Goal: Information Seeking & Learning: Learn about a topic

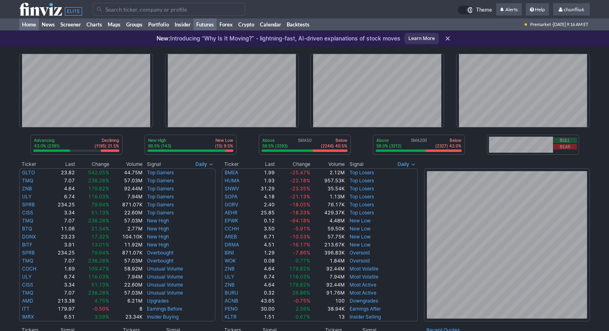
click at [203, 24] on link "Futures" at bounding box center [204, 24] width 23 height 12
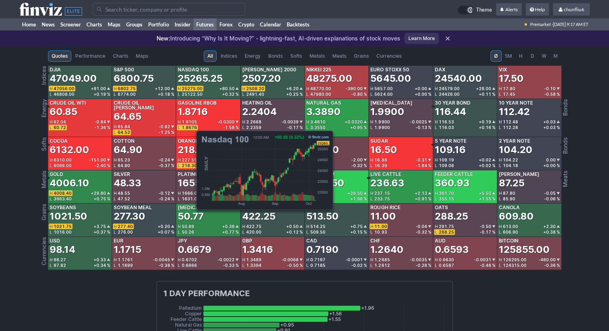
click at [192, 88] on span "25275.00" at bounding box center [192, 88] width 21 height 5
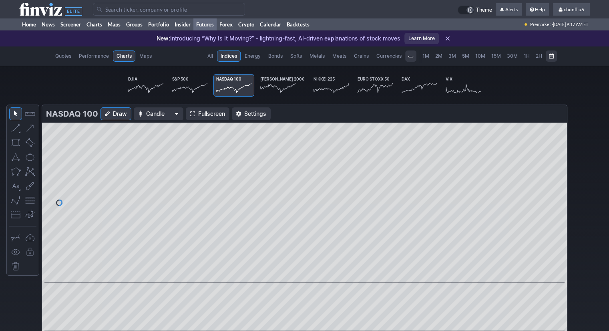
scroll to position [0, 47]
click at [207, 112] on span "Fullscreen" at bounding box center [211, 114] width 27 height 8
click at [32, 23] on link "Home" at bounding box center [29, 24] width 20 height 12
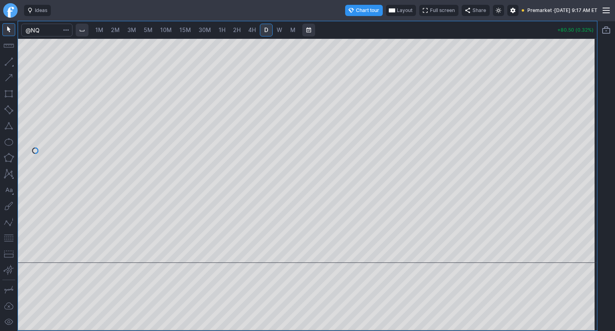
click at [168, 28] on span "10M" at bounding box center [166, 29] width 12 height 7
drag, startPoint x: 591, startPoint y: 77, endPoint x: 587, endPoint y: 127, distance: 49.8
click at [587, 127] on div at bounding box center [588, 148] width 17 height 204
click at [580, 115] on div at bounding box center [307, 150] width 579 height 224
click at [10, 236] on button "button" at bounding box center [8, 237] width 13 height 13
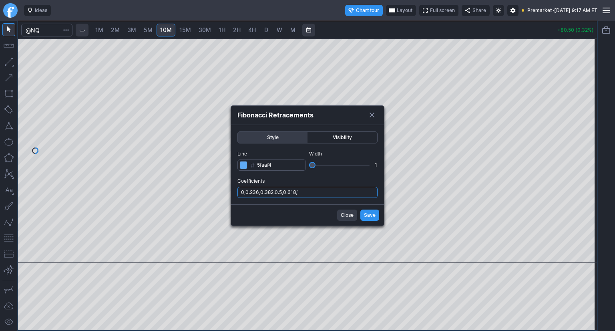
click at [317, 194] on input "0,0.236,0.382,0.5,0.618,1" at bounding box center [307, 192] width 140 height 11
type input "0,0.236,0.382,0.5,0.618,1,.786,1.236"
click at [373, 214] on span "Save" at bounding box center [370, 215] width 12 height 8
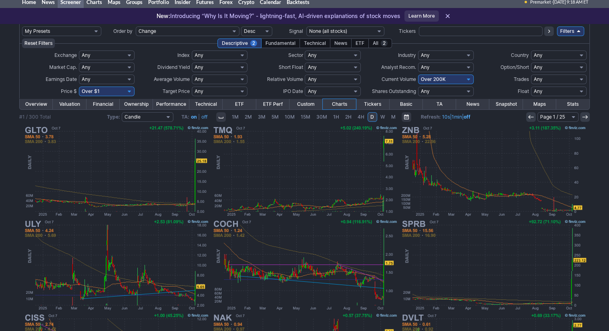
scroll to position [11, 0]
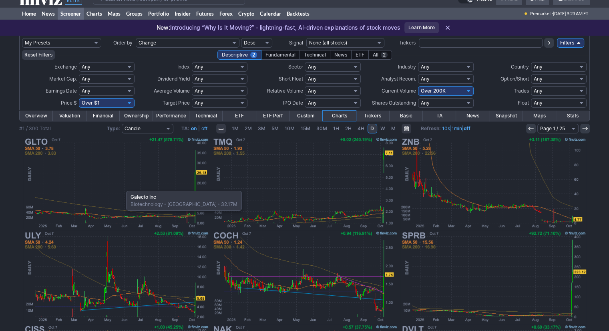
click at [122, 186] on img at bounding box center [115, 183] width 187 height 94
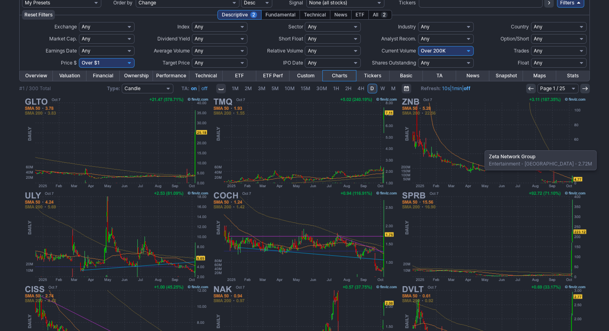
scroll to position [91, 0]
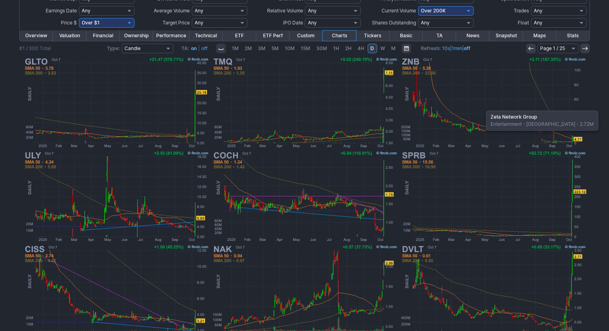
click at [482, 106] on img at bounding box center [493, 103] width 187 height 94
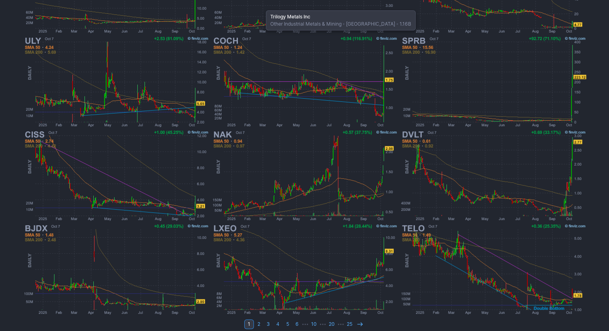
scroll to position [211, 0]
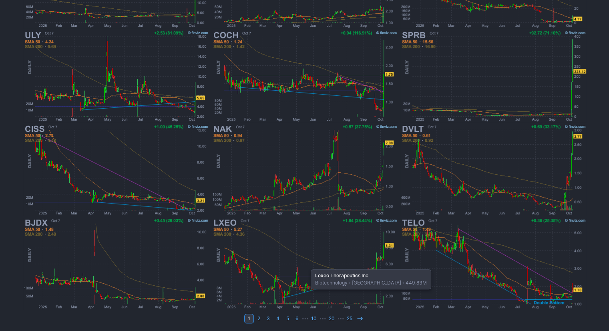
click at [307, 265] on img at bounding box center [304, 264] width 187 height 94
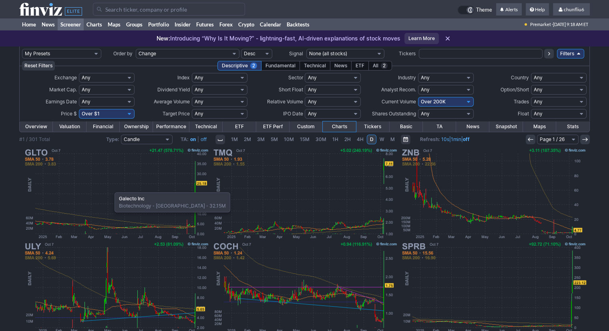
click at [110, 188] on img at bounding box center [115, 194] width 187 height 94
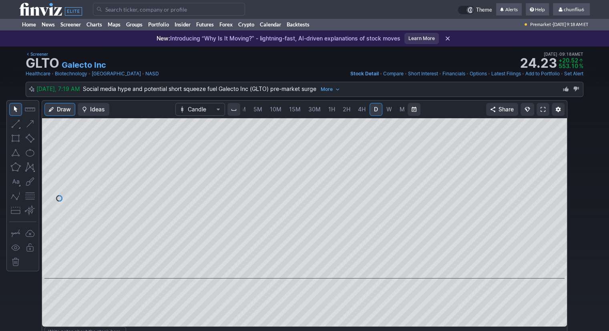
click at [255, 109] on span "5M" at bounding box center [257, 109] width 9 height 7
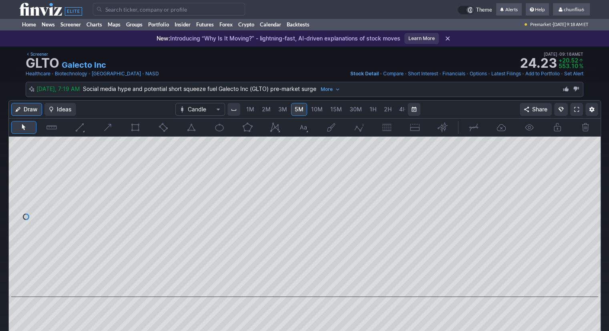
click at [246, 109] on span "1M" at bounding box center [250, 109] width 8 height 7
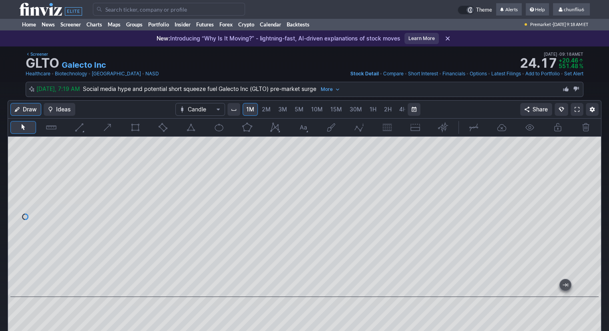
click at [194, 129] on button "button" at bounding box center [191, 127] width 26 height 13
click at [575, 108] on span at bounding box center [576, 109] width 5 height 6
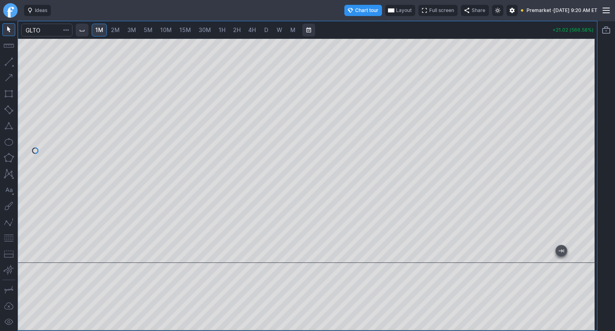
click at [396, 11] on span "Layout" at bounding box center [404, 10] width 16 height 8
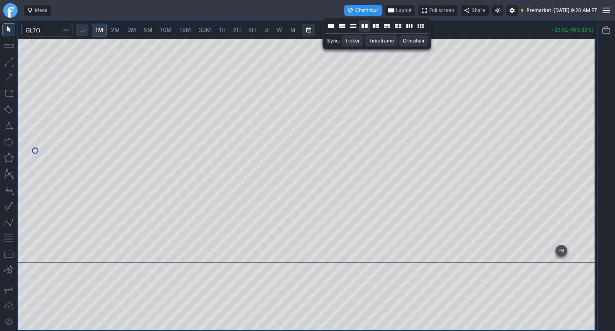
click at [368, 27] on button "Layout" at bounding box center [364, 25] width 11 height 11
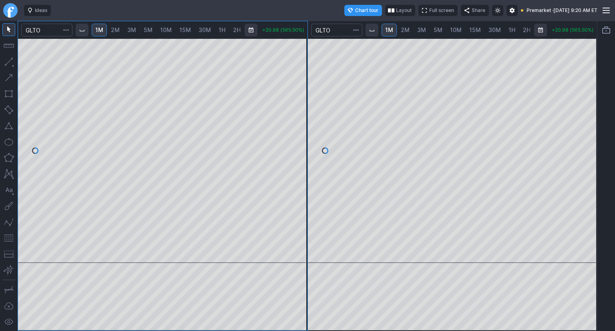
click at [525, 30] on span "2H" at bounding box center [527, 29] width 8 height 7
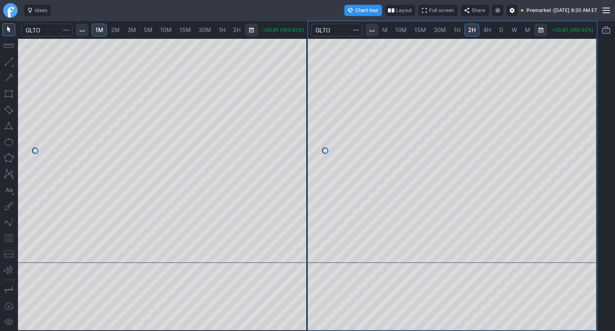
scroll to position [0, 54]
click at [500, 31] on span "D" at bounding box center [502, 29] width 4 height 7
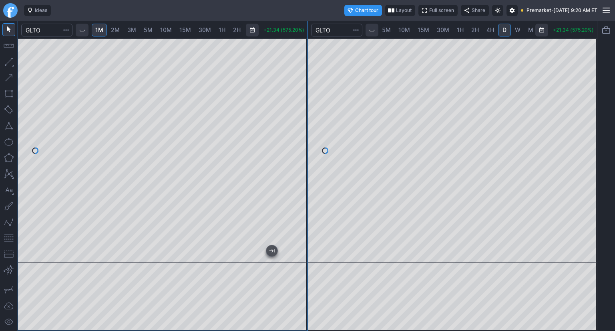
scroll to position [0, 54]
click at [400, 32] on span "10M" at bounding box center [402, 29] width 12 height 7
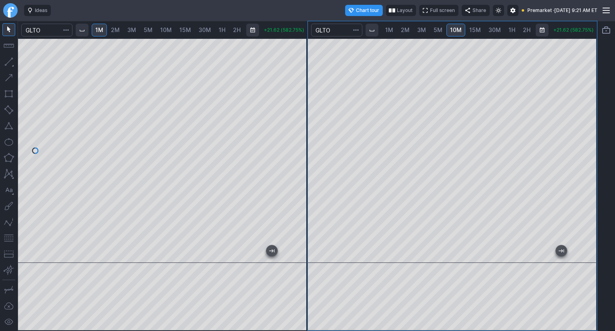
drag, startPoint x: 586, startPoint y: 78, endPoint x: 584, endPoint y: 104, distance: 26.1
click at [584, 103] on div at bounding box center [588, 148] width 17 height 204
click at [438, 30] on span "5M" at bounding box center [438, 29] width 9 height 7
click at [454, 28] on span "10M" at bounding box center [456, 29] width 12 height 7
click at [576, 154] on div at bounding box center [452, 150] width 289 height 224
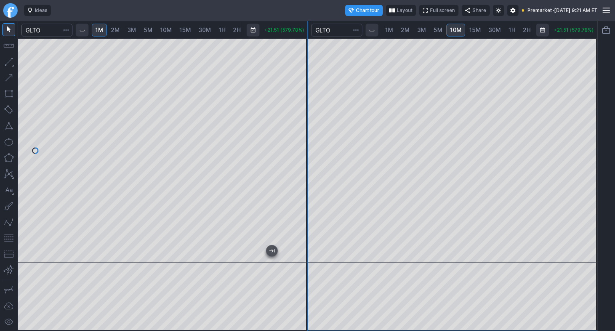
drag, startPoint x: 590, startPoint y: 89, endPoint x: 583, endPoint y: 146, distance: 57.3
click at [583, 146] on div at bounding box center [588, 148] width 17 height 204
click at [524, 28] on span "2H" at bounding box center [527, 29] width 8 height 7
click at [503, 28] on span "D" at bounding box center [505, 29] width 4 height 7
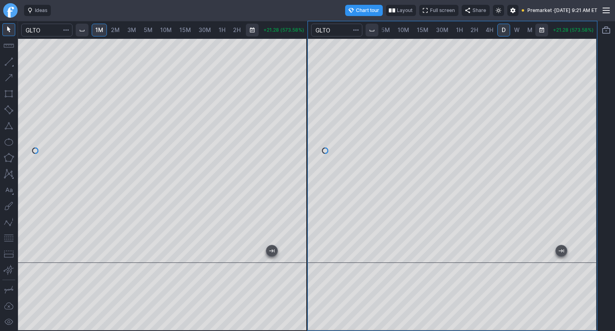
scroll to position [0, 54]
click at [515, 31] on span "W" at bounding box center [516, 29] width 6 height 7
click at [572, 52] on div at bounding box center [452, 150] width 289 height 224
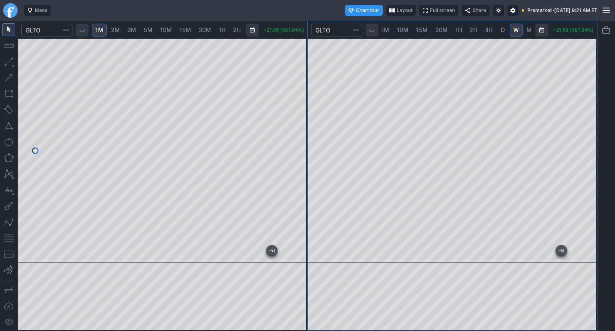
drag, startPoint x: 586, startPoint y: 189, endPoint x: 582, endPoint y: 120, distance: 69.4
click at [586, 114] on div at bounding box center [588, 148] width 17 height 204
drag, startPoint x: 10, startPoint y: 237, endPoint x: 18, endPoint y: 235, distance: 8.3
click at [11, 237] on button "button" at bounding box center [8, 237] width 13 height 13
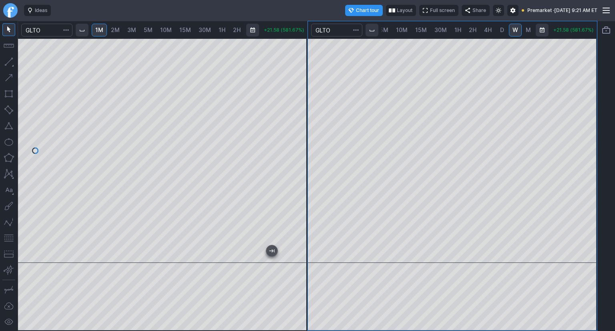
scroll to position [0, 53]
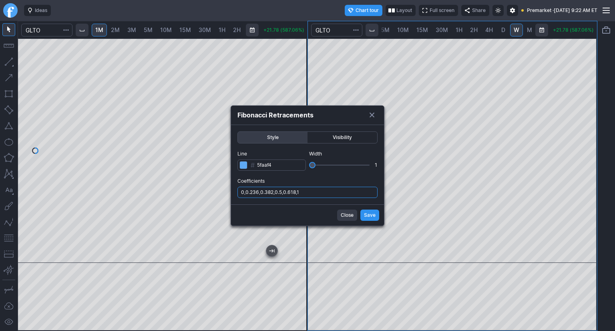
drag, startPoint x: 333, startPoint y: 191, endPoint x: 331, endPoint y: 197, distance: 5.8
click at [333, 191] on input "0,0.236,0.382,0.5,0.618,1" at bounding box center [307, 192] width 140 height 11
type input "0,0.236,0.382,0.5,0.618,1,.786"
click at [370, 212] on span "Save" at bounding box center [370, 215] width 12 height 8
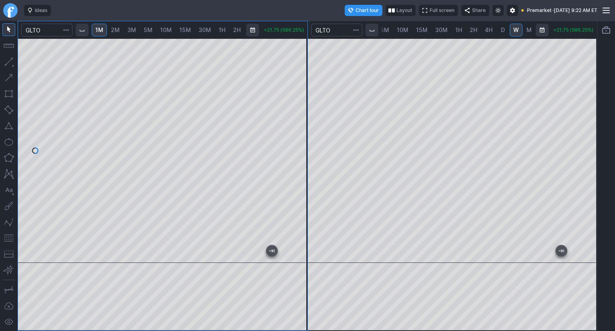
scroll to position [0, 53]
drag, startPoint x: 298, startPoint y: 92, endPoint x: 299, endPoint y: 102, distance: 10.1
click at [299, 102] on div at bounding box center [299, 148] width 17 height 204
click at [8, 238] on button "button" at bounding box center [8, 237] width 13 height 13
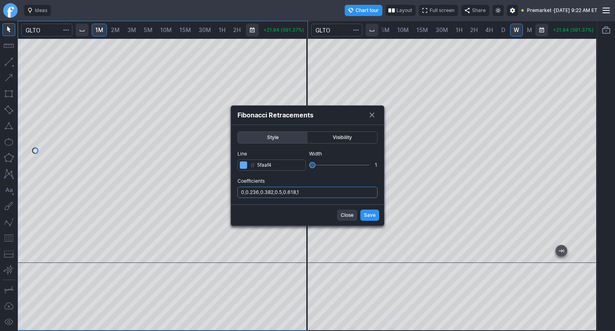
click at [330, 191] on input "0,0.236,0.382,0.5,0.618,1" at bounding box center [307, 192] width 140 height 11
type input "0,0.236,0.382,0.5,0.618,1,.786"
click at [372, 213] on span "Save" at bounding box center [370, 215] width 12 height 8
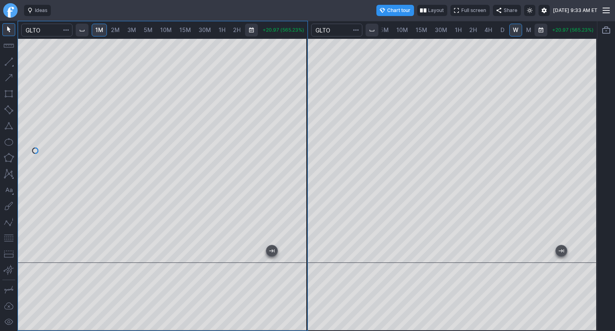
scroll to position [0, 54]
drag, startPoint x: 300, startPoint y: 112, endPoint x: 300, endPoint y: 106, distance: 6.4
click at [300, 106] on div at bounding box center [299, 148] width 17 height 204
drag, startPoint x: 301, startPoint y: 78, endPoint x: 299, endPoint y: 84, distance: 6.2
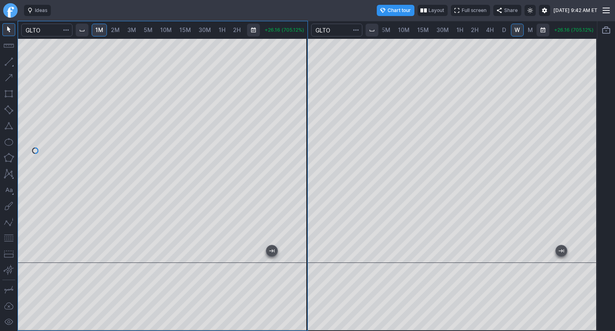
click at [299, 84] on div at bounding box center [299, 148] width 17 height 204
drag, startPoint x: 298, startPoint y: 95, endPoint x: 293, endPoint y: 103, distance: 9.7
click at [293, 103] on div at bounding box center [299, 148] width 17 height 204
drag, startPoint x: 298, startPoint y: 113, endPoint x: 298, endPoint y: 92, distance: 20.4
click at [298, 92] on div at bounding box center [299, 148] width 17 height 204
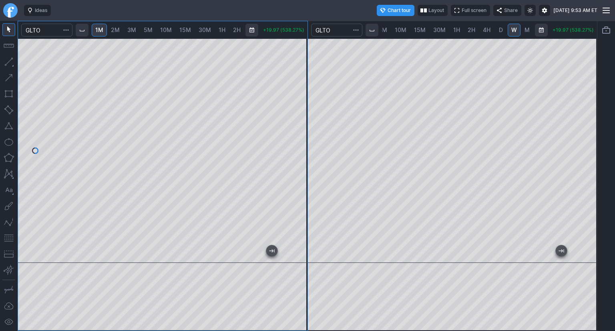
scroll to position [0, 54]
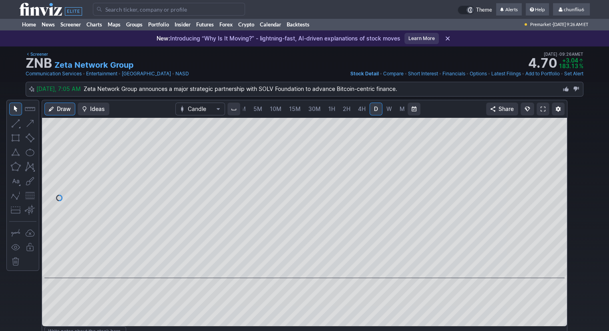
click at [540, 110] on span at bounding box center [542, 109] width 5 height 6
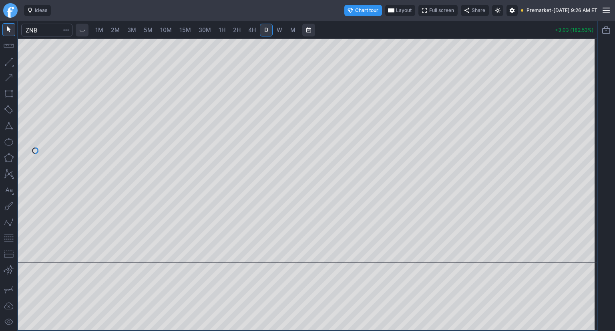
click at [98, 31] on span "1M" at bounding box center [99, 29] width 8 height 7
drag, startPoint x: 586, startPoint y: 111, endPoint x: 580, endPoint y: 133, distance: 22.7
click at [583, 133] on div at bounding box center [588, 148] width 17 height 204
drag, startPoint x: 11, startPoint y: 241, endPoint x: 20, endPoint y: 237, distance: 9.1
click at [12, 240] on button "button" at bounding box center [8, 237] width 13 height 13
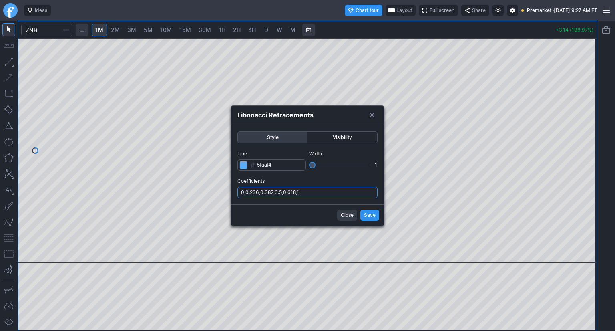
click at [328, 193] on input "0,0.236,0.382,0.5,0.618,1" at bounding box center [307, 192] width 140 height 11
type input "0,0.236,0.382,0.5,0.618,1,.786"
click at [367, 215] on span "Save" at bounding box center [370, 215] width 12 height 8
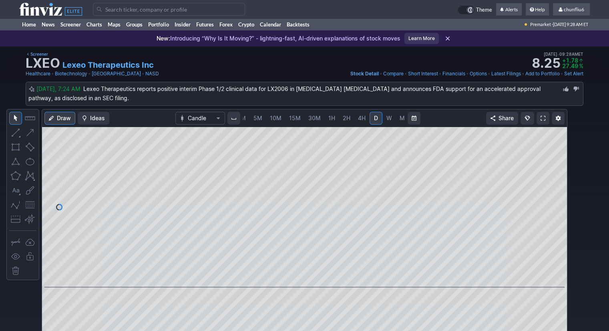
click at [543, 117] on span at bounding box center [542, 118] width 5 height 6
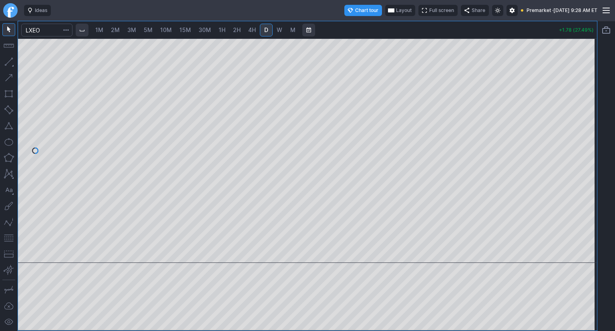
click at [103, 29] on span "1M" at bounding box center [99, 29] width 8 height 7
drag, startPoint x: 588, startPoint y: 92, endPoint x: 585, endPoint y: 102, distance: 10.8
click at [585, 102] on div at bounding box center [588, 148] width 17 height 204
drag, startPoint x: 7, startPoint y: 240, endPoint x: 14, endPoint y: 237, distance: 8.0
click at [7, 239] on button "button" at bounding box center [8, 237] width 13 height 13
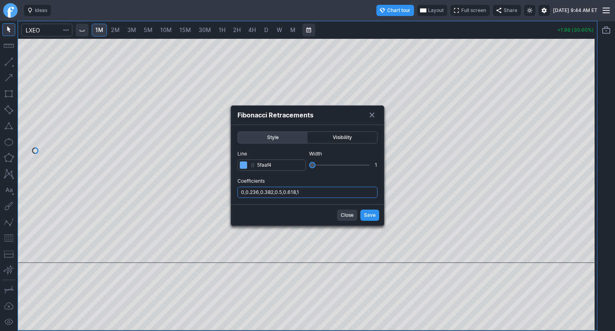
click at [314, 195] on input "0,0.236,0.382,0.5,0.618,1" at bounding box center [307, 192] width 140 height 11
type input "0,0.236,0.382,0.5,0.618,1,.786"
click at [368, 213] on span "Save" at bounding box center [370, 215] width 12 height 8
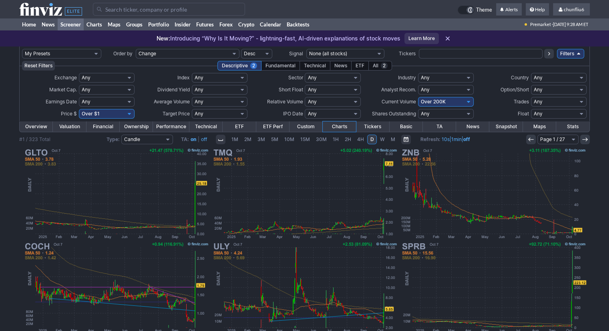
click at [137, 12] on input "Search" at bounding box center [169, 9] width 152 height 13
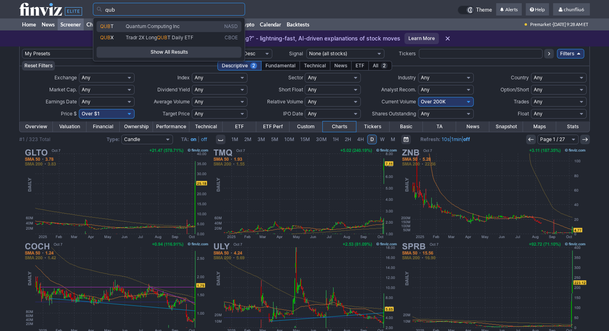
click at [112, 28] on span "T" at bounding box center [111, 26] width 3 height 6
type input "QUBT"
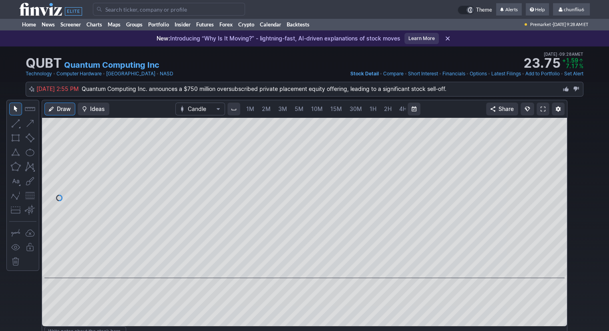
scroll to position [0, 41]
click at [254, 106] on span "5M" at bounding box center [257, 108] width 9 height 7
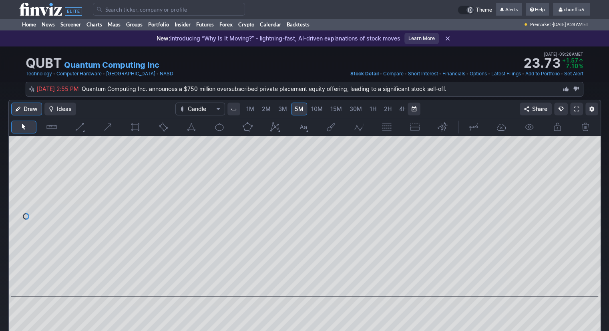
click at [251, 106] on span "1M" at bounding box center [250, 108] width 8 height 7
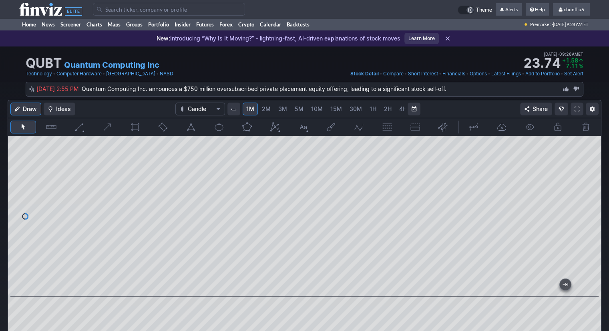
drag, startPoint x: 590, startPoint y: 192, endPoint x: 590, endPoint y: 205, distance: 13.2
click at [590, 205] on div at bounding box center [592, 214] width 17 height 140
click at [574, 108] on link at bounding box center [576, 108] width 13 height 13
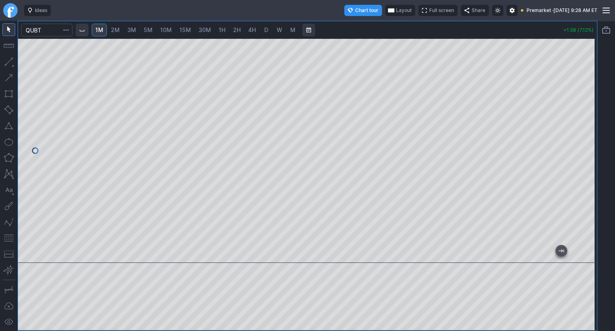
drag, startPoint x: 584, startPoint y: 107, endPoint x: 584, endPoint y: 125, distance: 18.0
click at [584, 125] on div at bounding box center [588, 148] width 17 height 204
drag, startPoint x: 8, startPoint y: 237, endPoint x: 16, endPoint y: 235, distance: 8.2
click at [10, 237] on button "button" at bounding box center [8, 237] width 13 height 13
drag, startPoint x: 590, startPoint y: 106, endPoint x: 591, endPoint y: 120, distance: 13.7
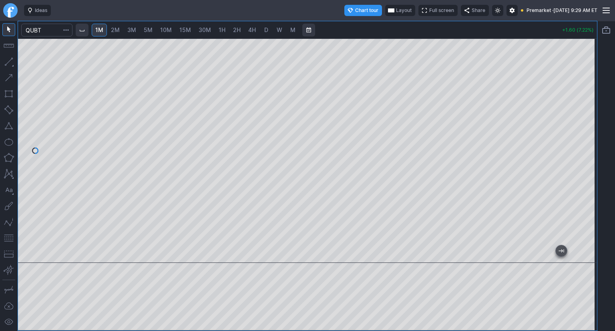
click at [591, 120] on div at bounding box center [588, 148] width 17 height 204
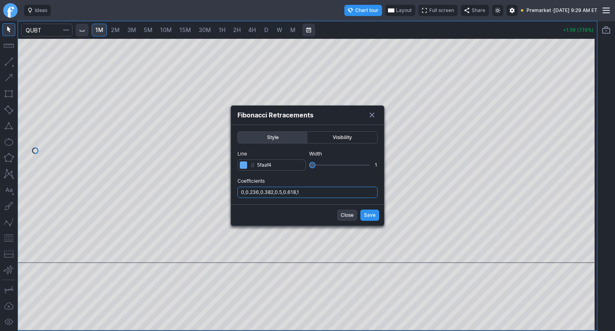
click at [314, 195] on input "0,0.236,0.382,0.5,0.618,1" at bounding box center [307, 192] width 140 height 11
type input "0,0.236,0.382,0.5,0.618,1,.786"
click at [361, 212] on button "Save" at bounding box center [369, 214] width 19 height 11
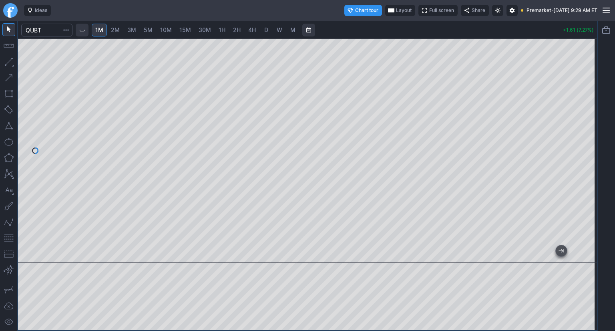
drag, startPoint x: 588, startPoint y: 96, endPoint x: 588, endPoint y: 104, distance: 8.0
click at [588, 104] on div at bounding box center [588, 148] width 17 height 204
drag, startPoint x: 586, startPoint y: 118, endPoint x: 585, endPoint y: 141, distance: 22.8
click at [585, 141] on div at bounding box center [588, 148] width 17 height 204
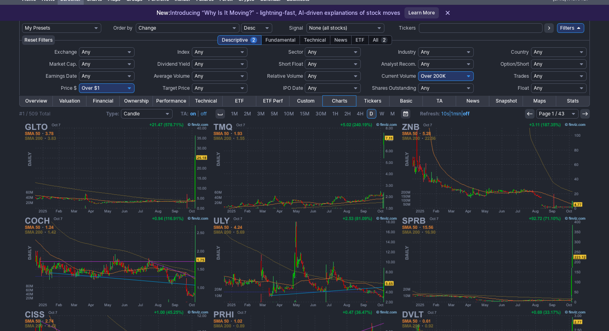
scroll to position [11, 0]
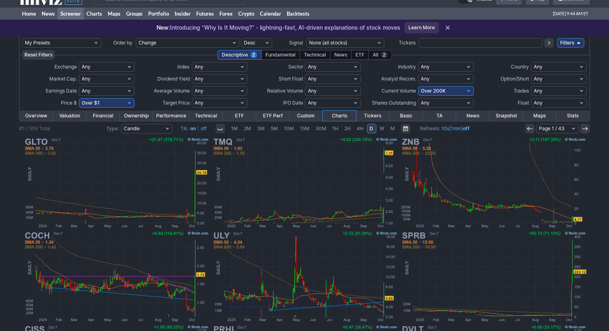
click at [444, 91] on select "Any Under 50K Under 100K Under 500K Under 750K Under 1M Over 0 Over 50K Over 10…" at bounding box center [446, 91] width 56 height 10
select select "o300"
click at [418, 86] on select "Any Under 50K Under 100K Under 500K Under 750K Under 1M Over 0 Over 50K Over 10…" at bounding box center [446, 91] width 56 height 10
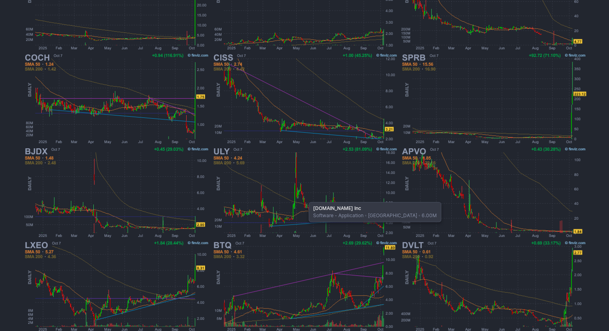
scroll to position [171, 0]
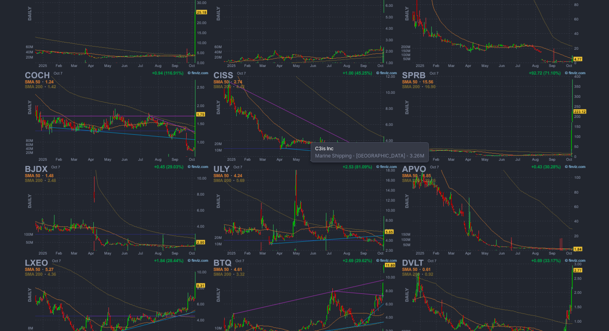
click at [307, 138] on img at bounding box center [304, 116] width 187 height 94
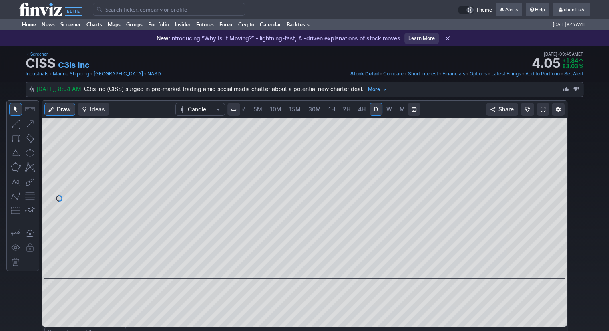
click at [259, 109] on span "5M" at bounding box center [257, 109] width 9 height 7
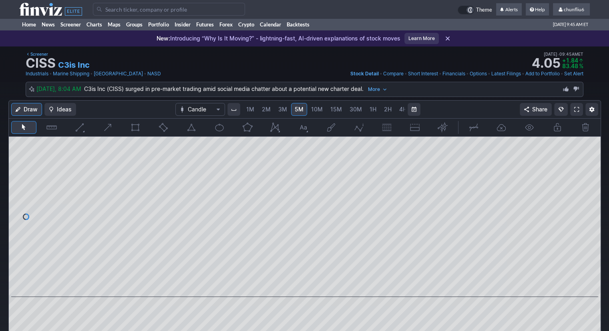
click at [252, 109] on span "1M" at bounding box center [250, 109] width 8 height 7
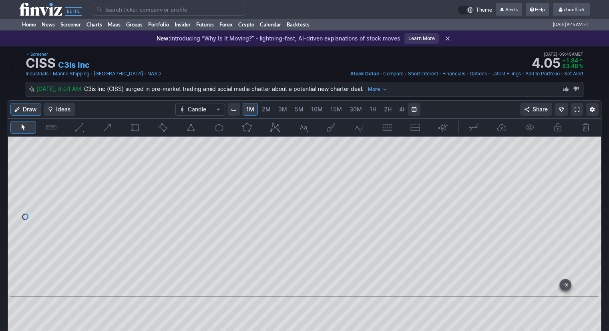
drag, startPoint x: 586, startPoint y: 186, endPoint x: 586, endPoint y: 197, distance: 11.6
click at [586, 197] on div at bounding box center [592, 215] width 17 height 140
drag, startPoint x: 587, startPoint y: 173, endPoint x: 589, endPoint y: 188, distance: 14.6
click at [589, 188] on div at bounding box center [592, 215] width 17 height 140
click at [125, 249] on div at bounding box center [304, 217] width 593 height 160
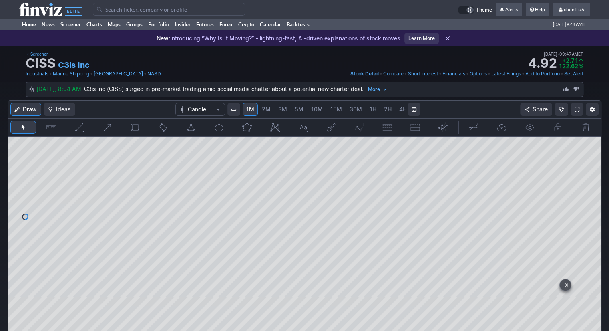
click at [576, 105] on link at bounding box center [576, 109] width 13 height 13
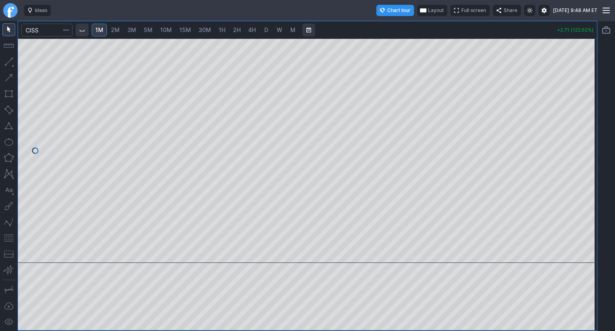
drag, startPoint x: 596, startPoint y: 148, endPoint x: 591, endPoint y: 177, distance: 29.9
click at [595, 173] on div at bounding box center [588, 148] width 17 height 204
drag, startPoint x: 396, startPoint y: 254, endPoint x: 10, endPoint y: 202, distance: 389.8
click at [0, 207] on div "1M 2M 3M 5M 10M 15M 30M 1H 2H 4H D W M +2.71 (122.62%)" at bounding box center [298, 176] width 597 height 310
click at [151, 228] on div at bounding box center [307, 150] width 579 height 224
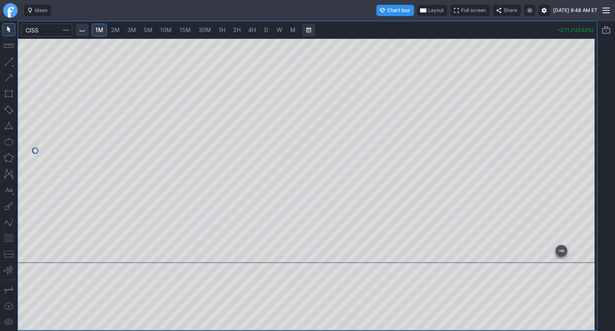
drag, startPoint x: 10, startPoint y: 236, endPoint x: 19, endPoint y: 227, distance: 12.2
click at [11, 234] on button "button" at bounding box center [8, 237] width 13 height 13
drag, startPoint x: 587, startPoint y: 120, endPoint x: 581, endPoint y: 133, distance: 14.4
click at [585, 130] on div at bounding box center [588, 148] width 17 height 204
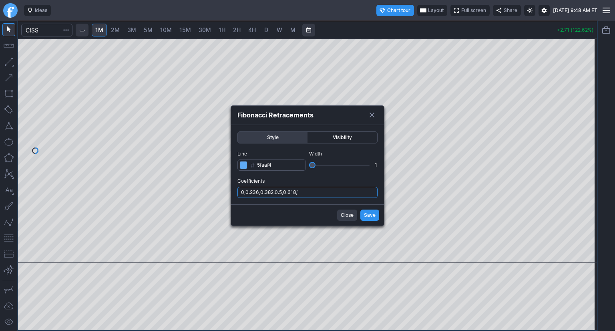
click at [331, 195] on input "0,0.236,0.382,0.5,0.618,1" at bounding box center [307, 192] width 140 height 11
type input "0,0.236,0.382,0.5,0.618,1,.786"
click at [373, 217] on span "Save" at bounding box center [370, 215] width 12 height 8
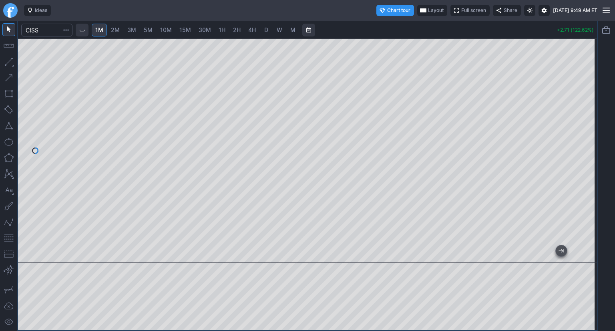
drag, startPoint x: 588, startPoint y: 129, endPoint x: 580, endPoint y: 154, distance: 26.0
click at [583, 153] on div at bounding box center [588, 148] width 17 height 204
click at [576, 147] on div at bounding box center [307, 150] width 579 height 224
click at [428, 10] on span "Layout" at bounding box center [436, 10] width 16 height 8
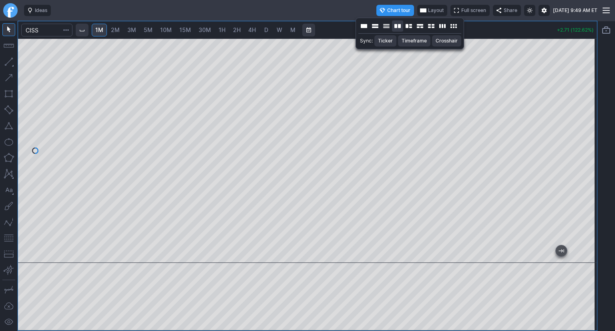
click at [399, 26] on button "Layout" at bounding box center [397, 25] width 11 height 11
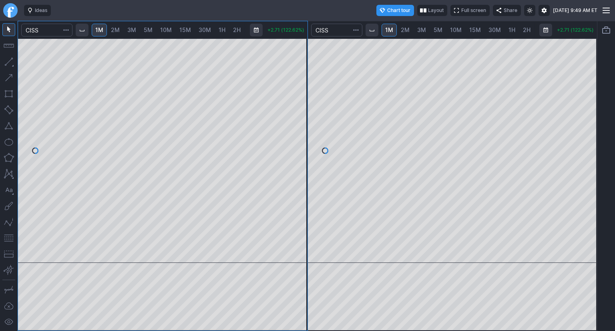
click at [453, 31] on span "10M" at bounding box center [456, 29] width 12 height 7
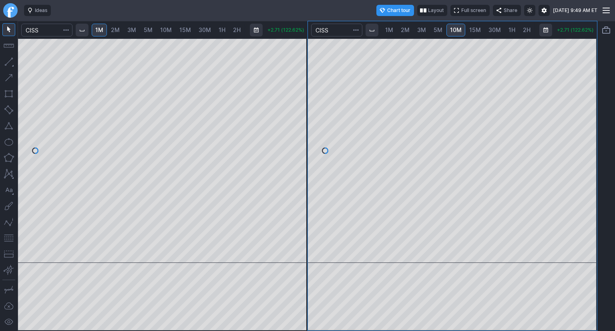
click at [576, 124] on div at bounding box center [452, 150] width 289 height 224
click at [508, 30] on span "1H" at bounding box center [511, 29] width 7 height 7
click at [504, 30] on span "D" at bounding box center [507, 30] width 6 height 8
click at [540, 110] on div at bounding box center [452, 150] width 289 height 224
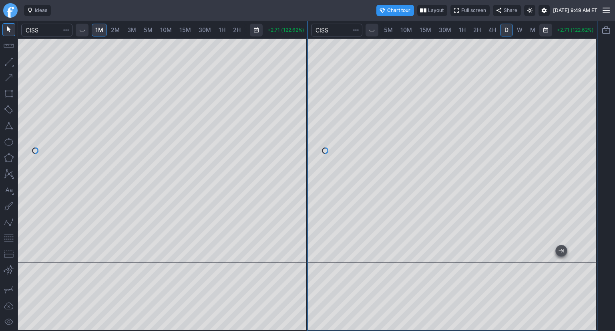
drag, startPoint x: 6, startPoint y: 237, endPoint x: 13, endPoint y: 235, distance: 7.7
click at [7, 237] on button "button" at bounding box center [8, 237] width 13 height 13
drag, startPoint x: 589, startPoint y: 93, endPoint x: 590, endPoint y: 135, distance: 42.0
click at [590, 135] on div at bounding box center [588, 148] width 17 height 204
drag, startPoint x: 591, startPoint y: 116, endPoint x: 588, endPoint y: 98, distance: 17.8
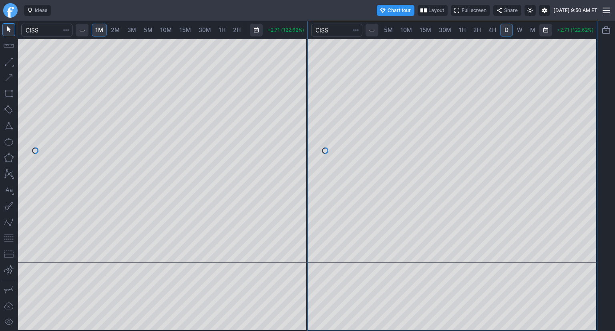
click at [588, 98] on div at bounding box center [588, 148] width 17 height 204
drag, startPoint x: 584, startPoint y: 201, endPoint x: 592, endPoint y: 169, distance: 32.6
click at [592, 169] on div at bounding box center [588, 148] width 17 height 204
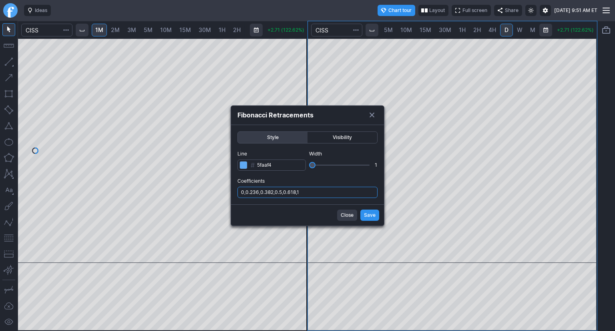
click at [329, 195] on input "0,0.236,0.382,0.5,0.618,1" at bounding box center [307, 192] width 140 height 11
type input "0,0.236,0.382,0.5,0.618,1,.786"
click at [369, 210] on button "Save" at bounding box center [369, 214] width 19 height 11
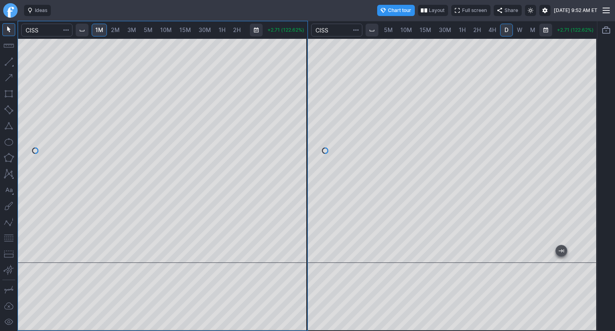
click at [121, 31] on link "2M" at bounding box center [115, 30] width 16 height 13
drag, startPoint x: 300, startPoint y: 93, endPoint x: 293, endPoint y: 148, distance: 54.9
click at [298, 146] on div at bounding box center [299, 148] width 17 height 204
drag, startPoint x: 295, startPoint y: 117, endPoint x: 293, endPoint y: 138, distance: 21.3
click at [295, 138] on div at bounding box center [299, 148] width 17 height 204
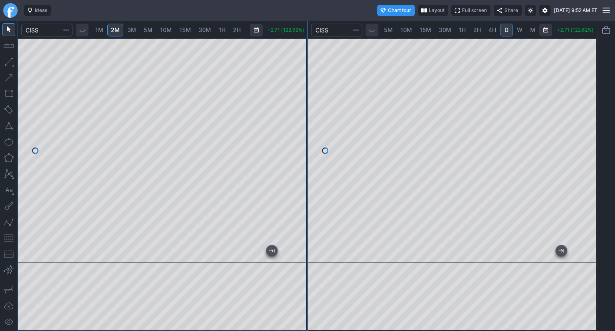
click at [10, 239] on button "button" at bounding box center [8, 237] width 13 height 13
drag, startPoint x: 296, startPoint y: 145, endPoint x: 297, endPoint y: 154, distance: 9.2
click at [297, 154] on div at bounding box center [299, 148] width 17 height 204
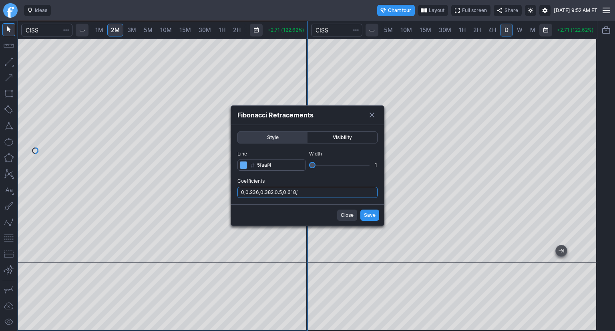
click at [331, 194] on input "0,0.236,0.382,0.5,0.618,1" at bounding box center [307, 192] width 140 height 11
type input "0,0.236,0.382,0.5,0.618,1,.786"
click at [367, 215] on span "Save" at bounding box center [370, 215] width 12 height 8
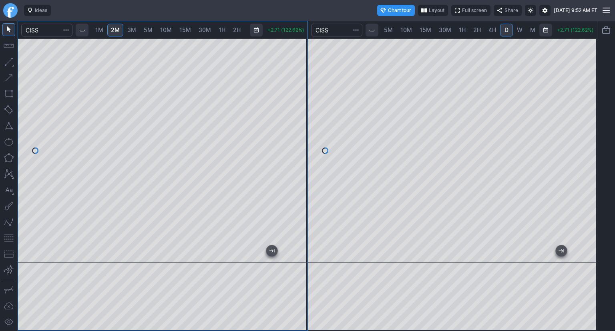
drag, startPoint x: 300, startPoint y: 145, endPoint x: 299, endPoint y: 154, distance: 9.3
click at [299, 154] on div at bounding box center [299, 148] width 17 height 204
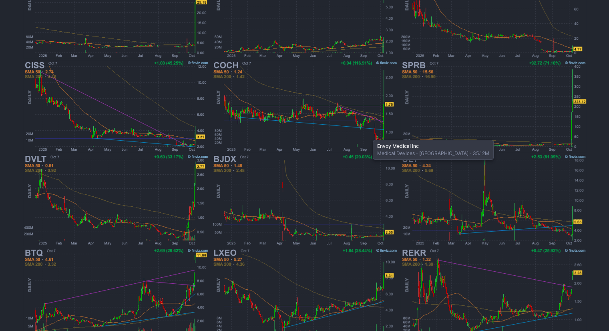
scroll to position [211, 0]
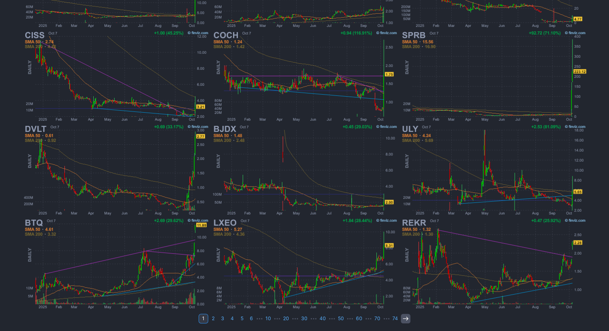
click at [402, 317] on icon at bounding box center [405, 318] width 6 height 6
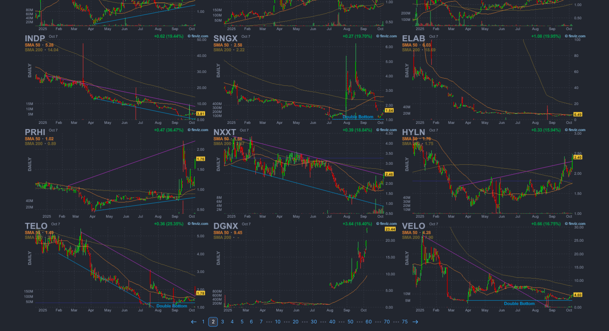
scroll to position [211, 0]
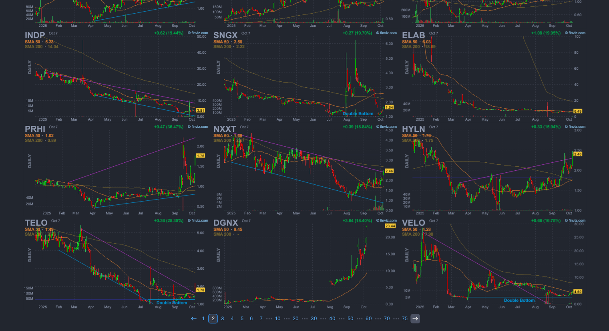
click at [414, 318] on icon at bounding box center [415, 318] width 6 height 6
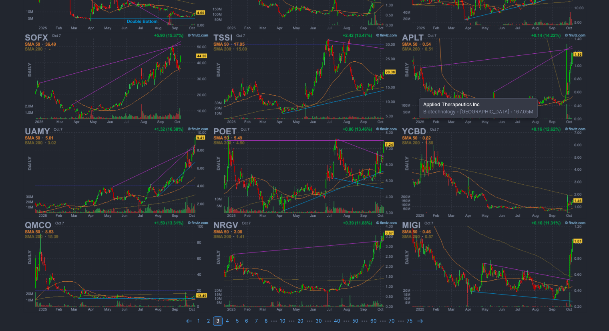
scroll to position [211, 0]
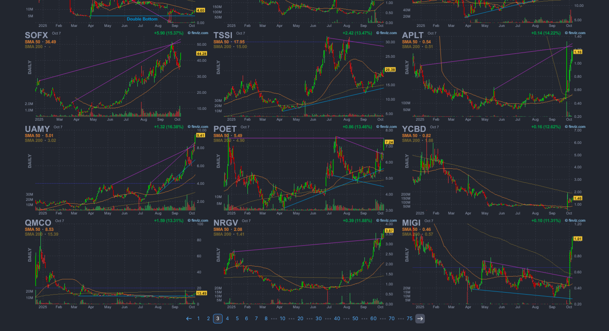
click at [417, 317] on use at bounding box center [419, 318] width 5 height 4
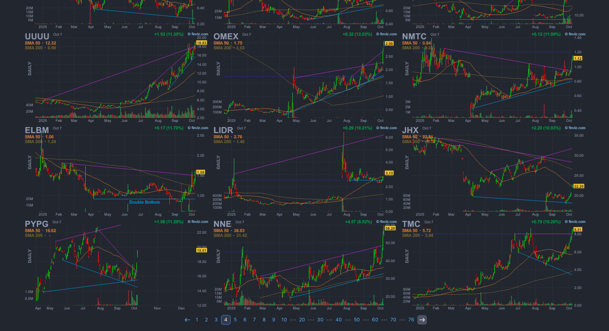
scroll to position [211, 0]
click at [419, 317] on use at bounding box center [421, 318] width 5 height 4
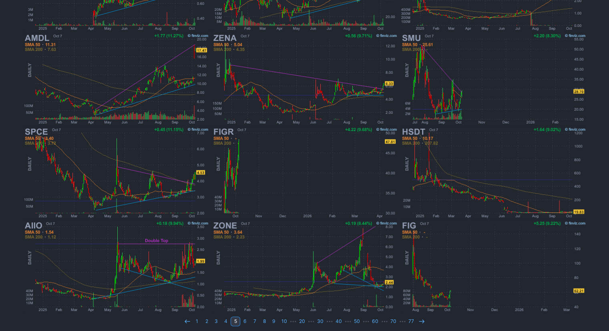
scroll to position [211, 0]
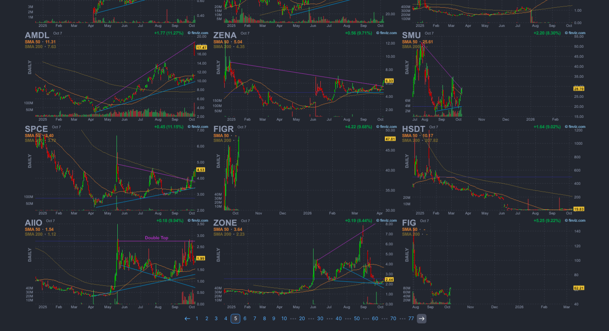
click at [419, 315] on icon at bounding box center [421, 318] width 6 height 6
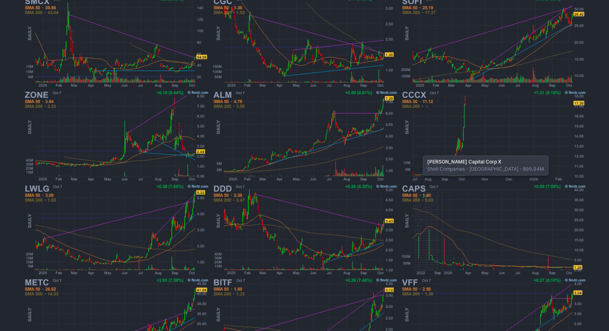
scroll to position [211, 0]
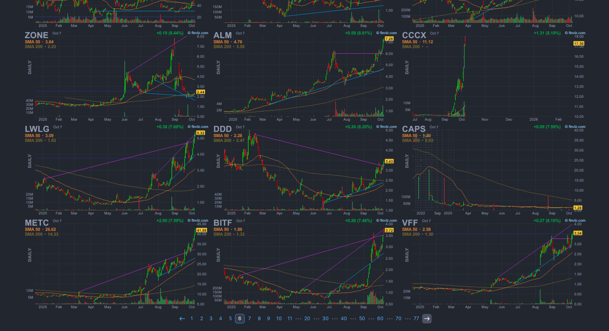
click at [424, 318] on icon at bounding box center [427, 318] width 6 height 6
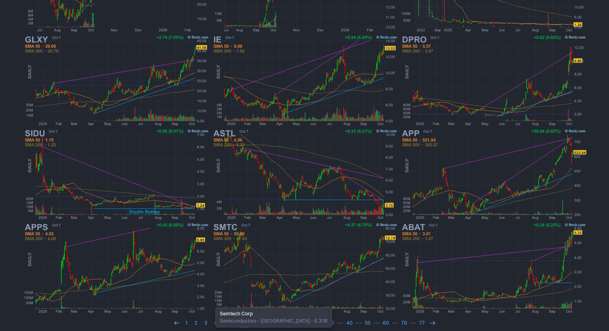
scroll to position [211, 0]
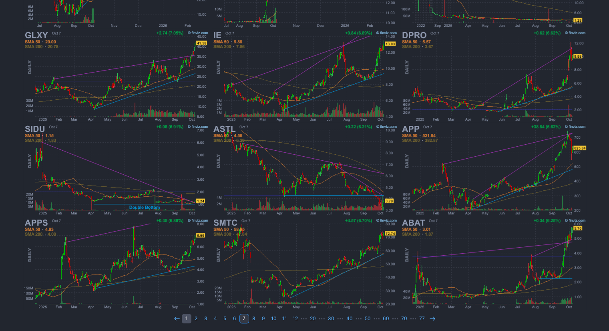
click at [189, 315] on link "1" at bounding box center [187, 318] width 10 height 10
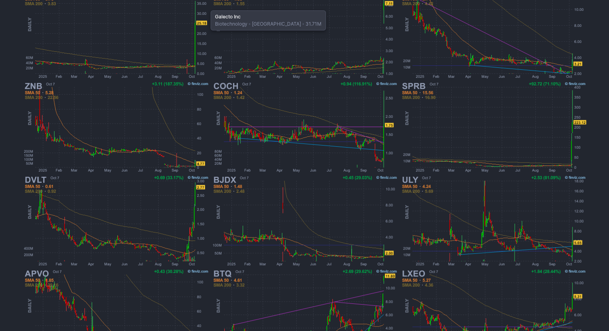
scroll to position [211, 0]
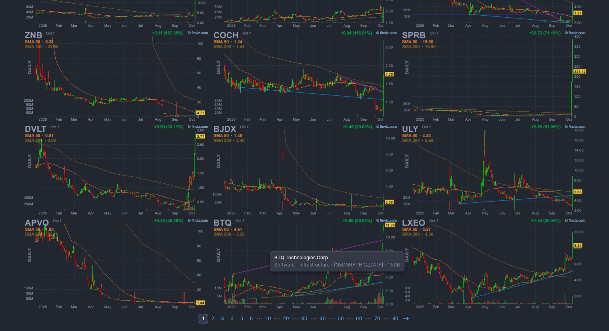
click at [266, 247] on img at bounding box center [304, 264] width 187 height 94
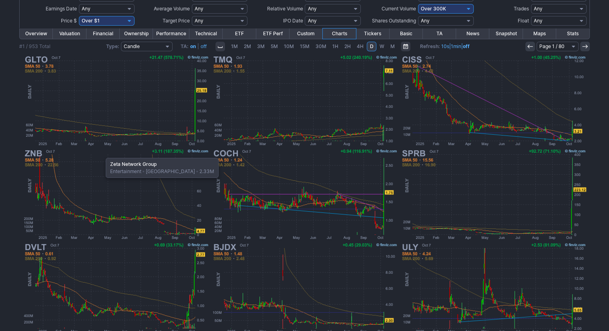
scroll to position [91, 0]
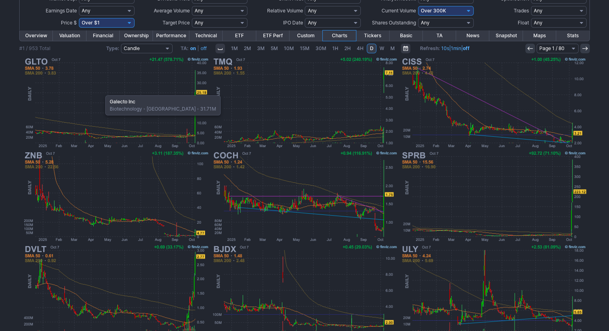
click at [101, 91] on img at bounding box center [115, 103] width 187 height 94
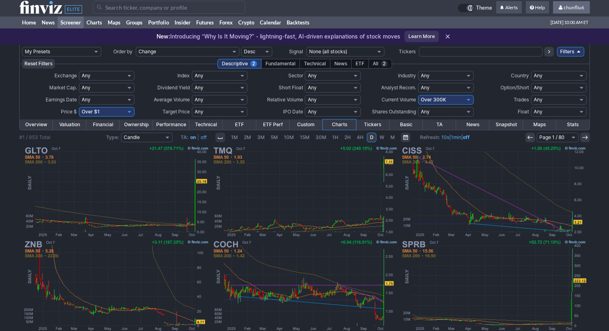
scroll to position [0, 0]
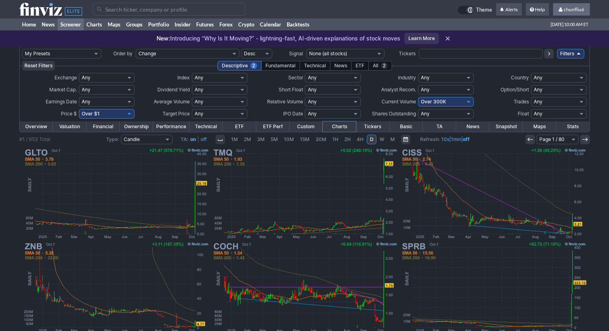
click at [563, 10] on span at bounding box center [560, 9] width 5 height 4
click at [551, 58] on link "Sign Out" at bounding box center [567, 59] width 45 height 13
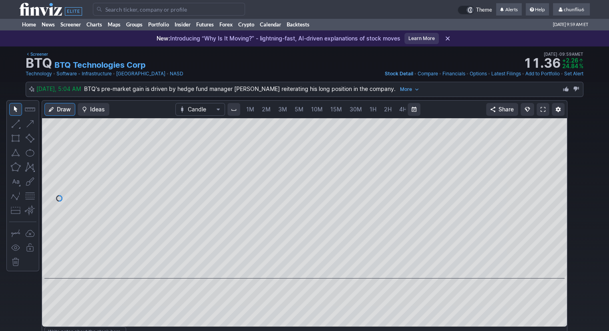
scroll to position [0, 41]
click at [246, 106] on link "3M" at bounding box center [241, 109] width 16 height 13
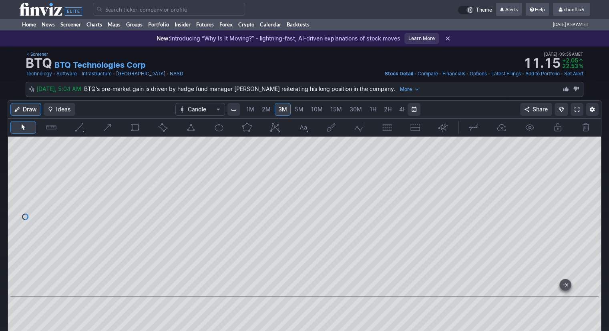
scroll to position [0, 41]
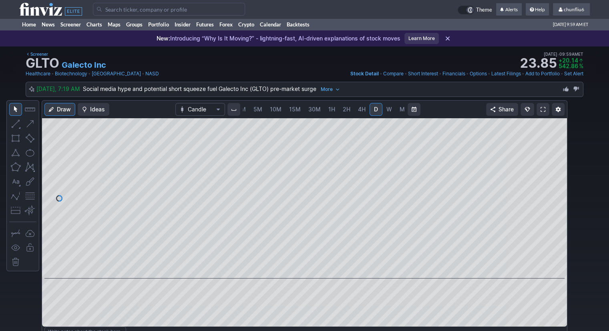
drag, startPoint x: 256, startPoint y: 110, endPoint x: 252, endPoint y: 111, distance: 4.4
click at [256, 111] on span "5M" at bounding box center [257, 109] width 9 height 7
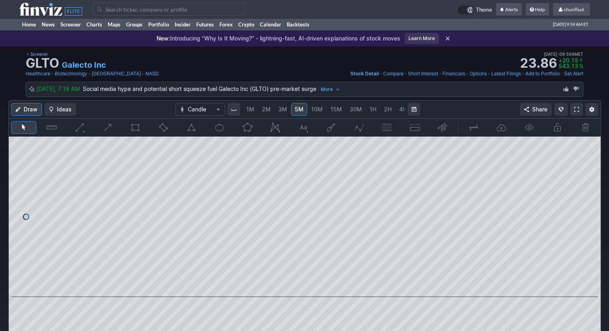
click at [245, 110] on link "1M" at bounding box center [250, 109] width 15 height 13
